Goal: Information Seeking & Learning: Learn about a topic

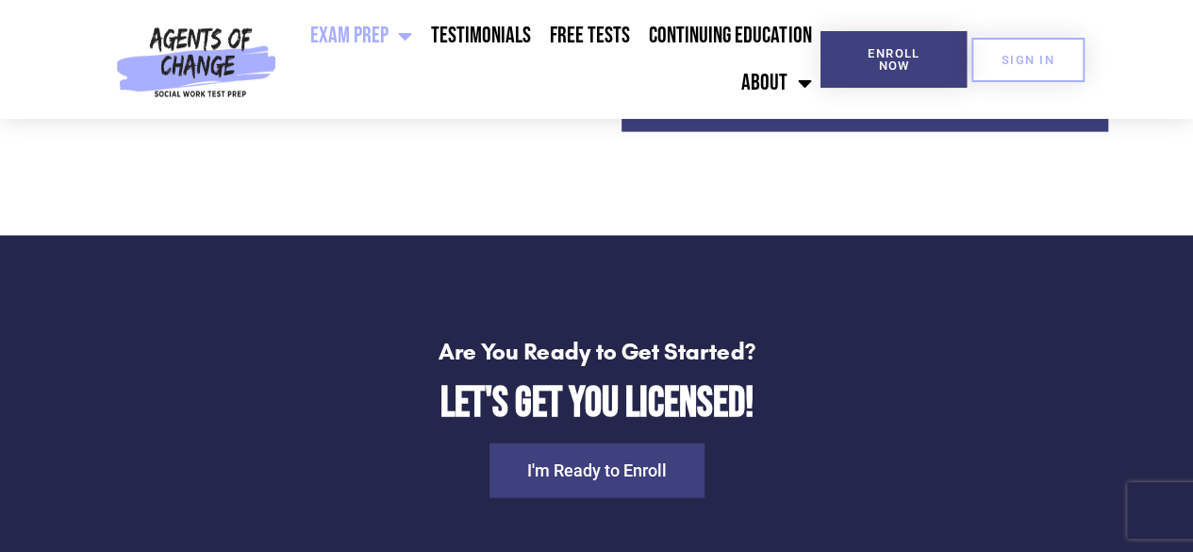
scroll to position [5747, 0]
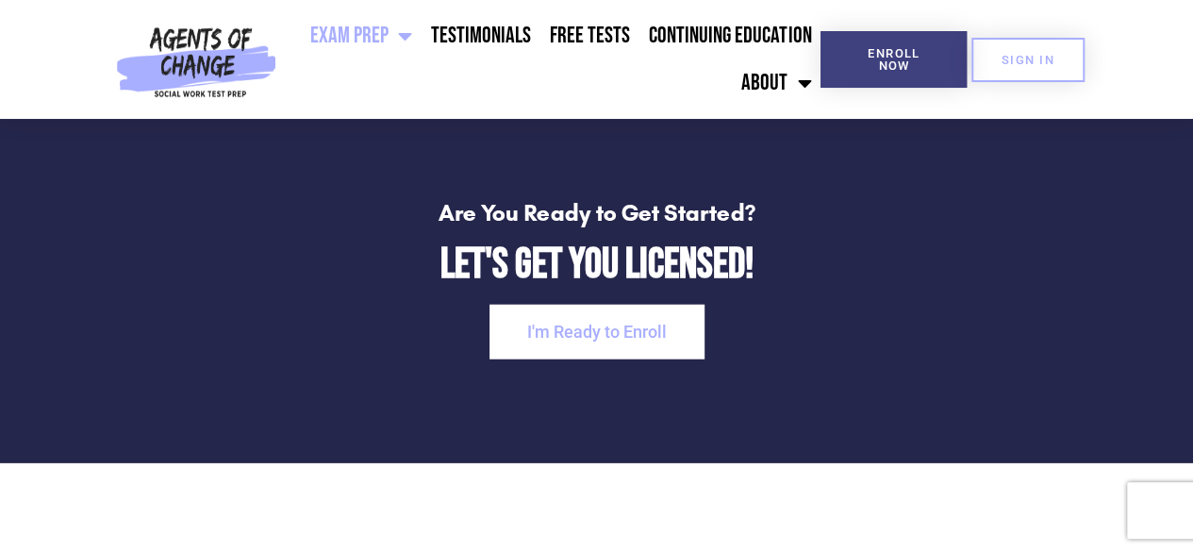
click at [540, 348] on link "I'm Ready to Enroll" at bounding box center [597, 332] width 215 height 55
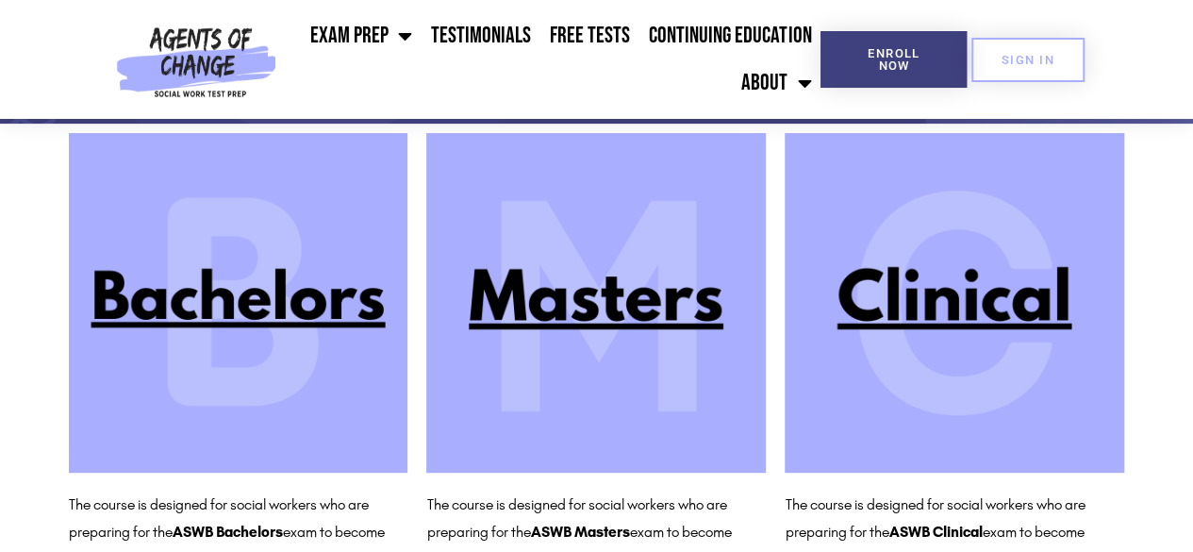
scroll to position [279, 0]
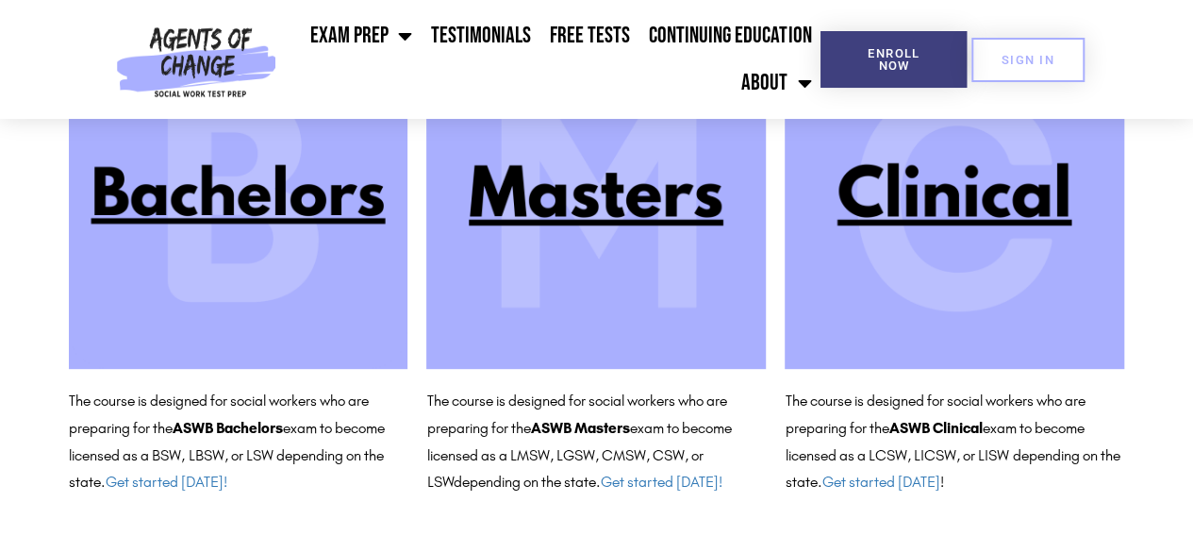
click at [965, 210] on img at bounding box center [955, 199] width 340 height 340
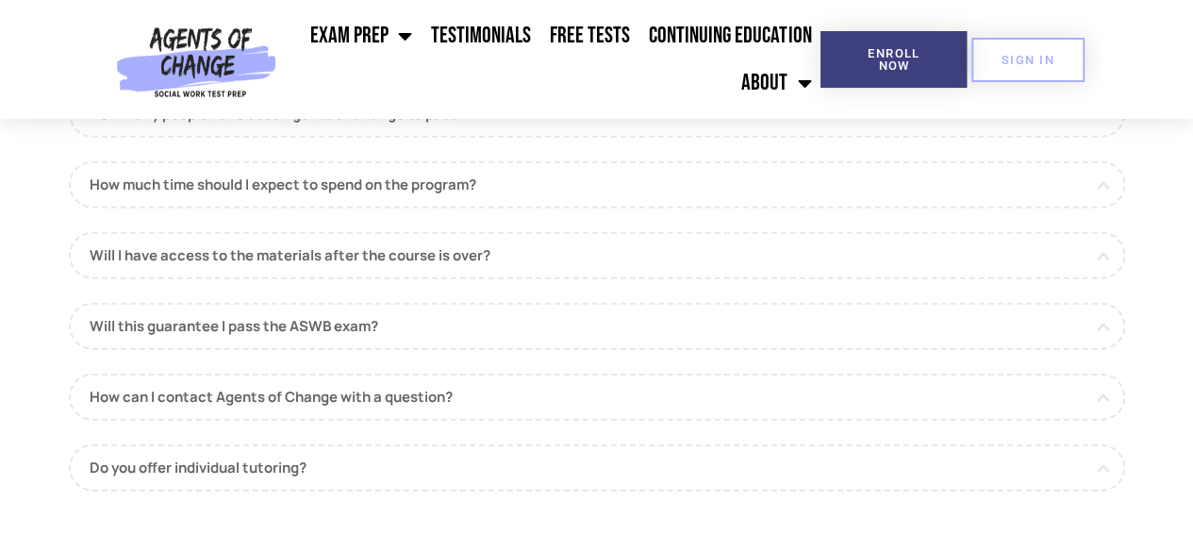
scroll to position [2264, 0]
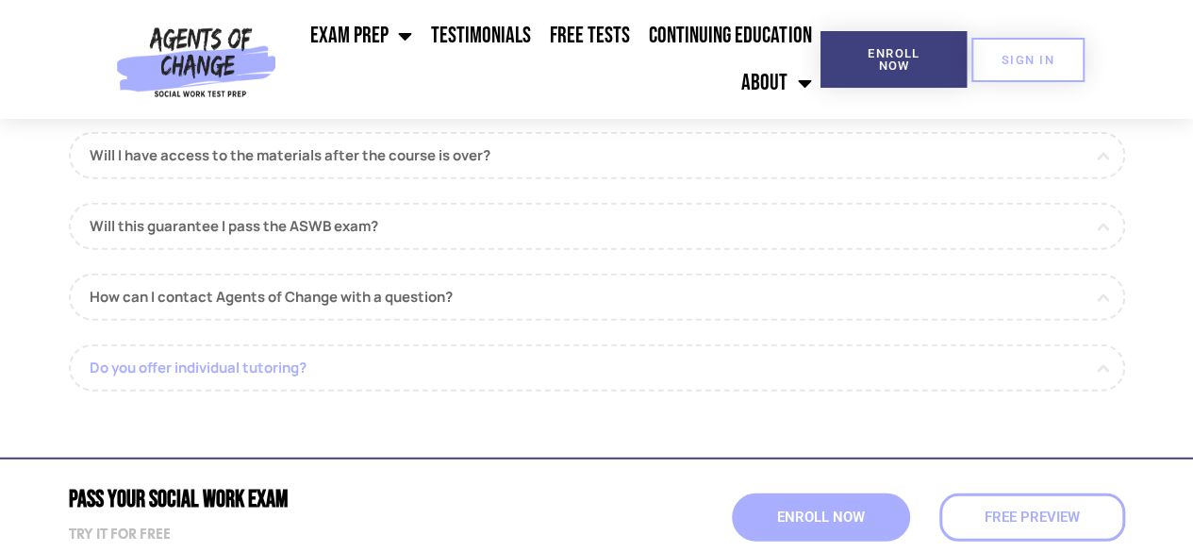
click at [855, 374] on link "Do you offer individual tutoring?" at bounding box center [597, 367] width 1056 height 47
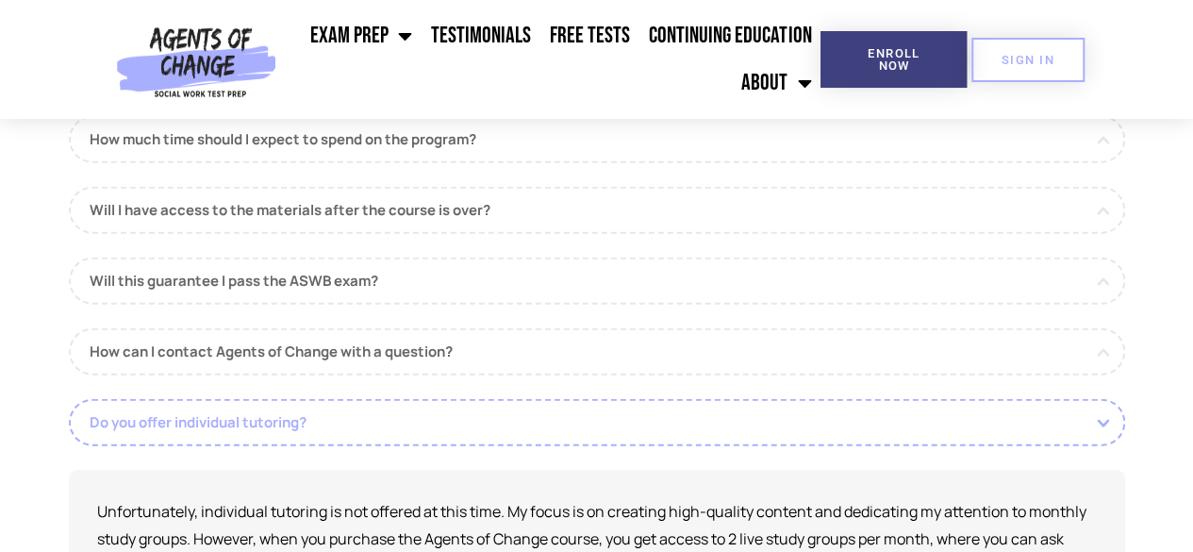
scroll to position [2156, 0]
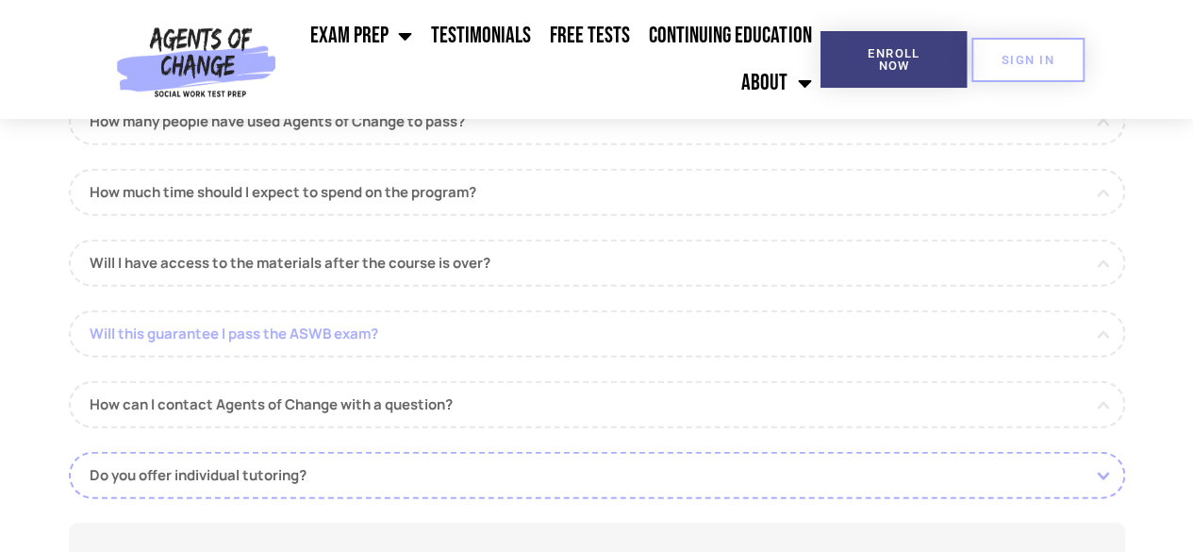
click at [855, 342] on link "Will this guarantee I pass the ASWB exam?" at bounding box center [597, 333] width 1056 height 47
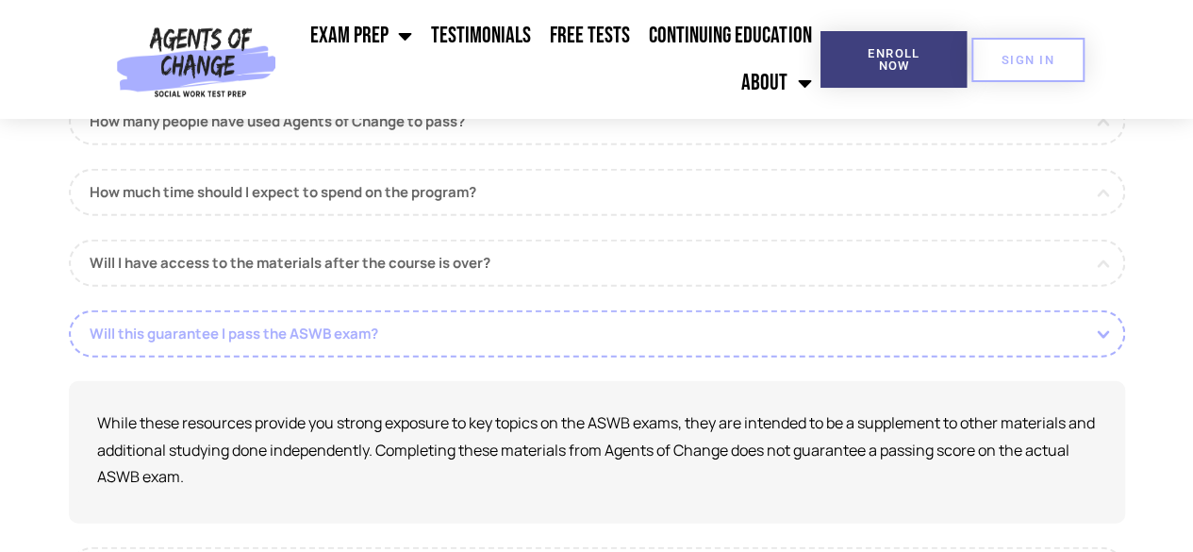
scroll to position [2065, 0]
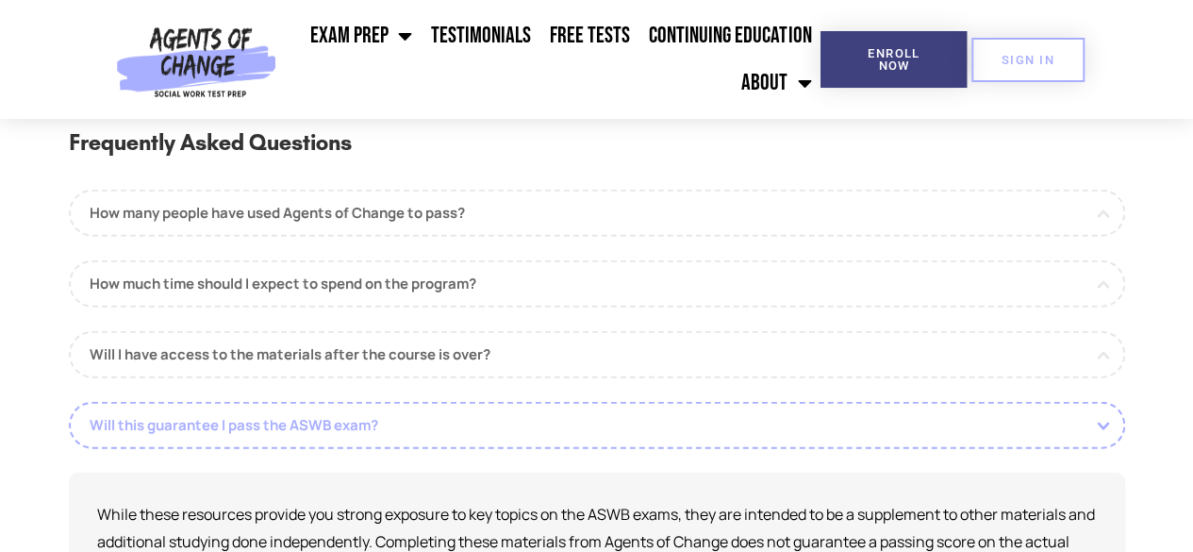
click at [855, 342] on link "Will I have access to the materials after the course is over?" at bounding box center [597, 354] width 1056 height 47
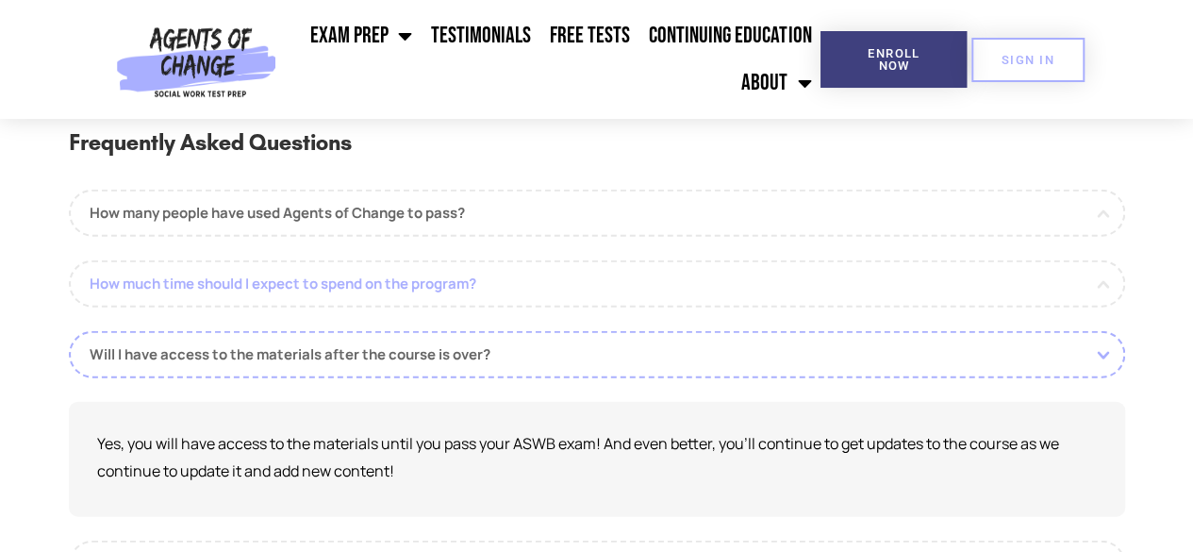
click at [851, 290] on link "How much time should I expect to spend on the program?" at bounding box center [597, 283] width 1056 height 47
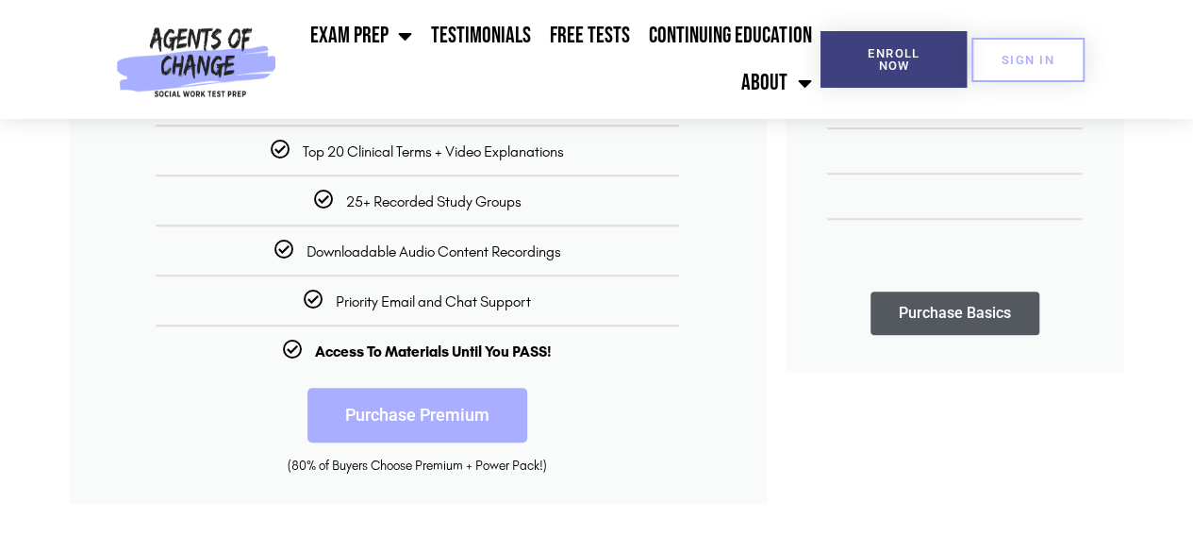
scroll to position [599, 0]
